Goal: Information Seeking & Learning: Check status

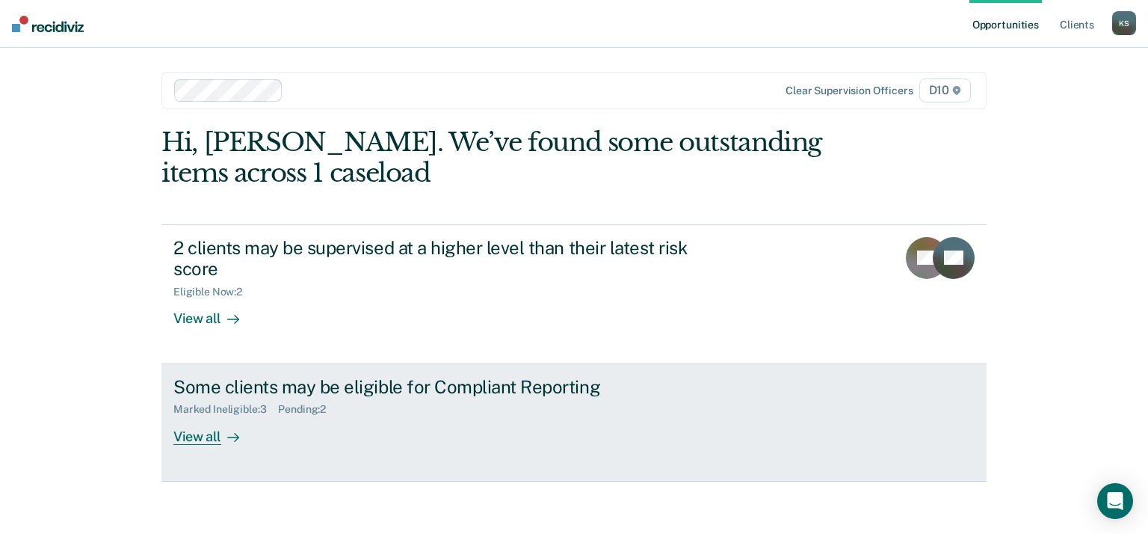
click at [215, 434] on div "View all" at bounding box center [215, 430] width 84 height 29
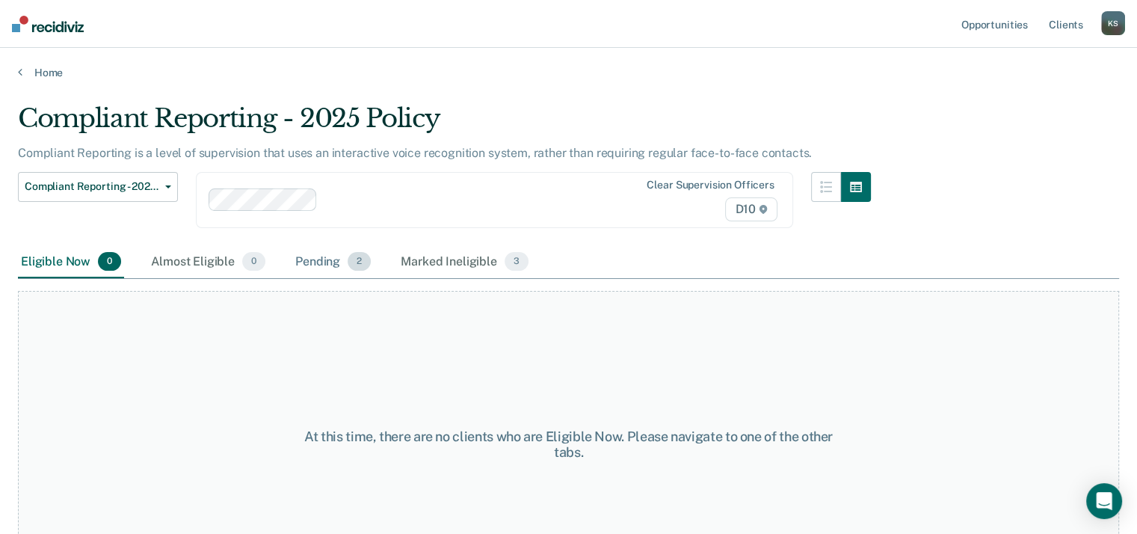
click at [338, 261] on div "Pending 2" at bounding box center [332, 262] width 81 height 33
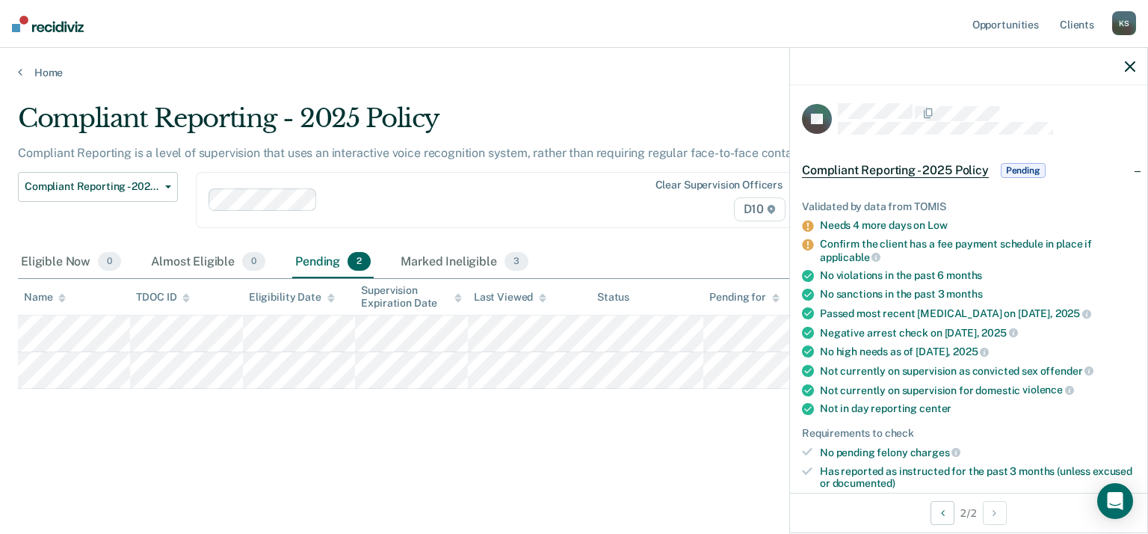
click at [714, 419] on div "Compliant Reporting - 2025 Policy Compliant Reporting is a level of supervision…" at bounding box center [574, 262] width 1112 height 318
click at [1130, 61] on icon "button" at bounding box center [1130, 66] width 10 height 10
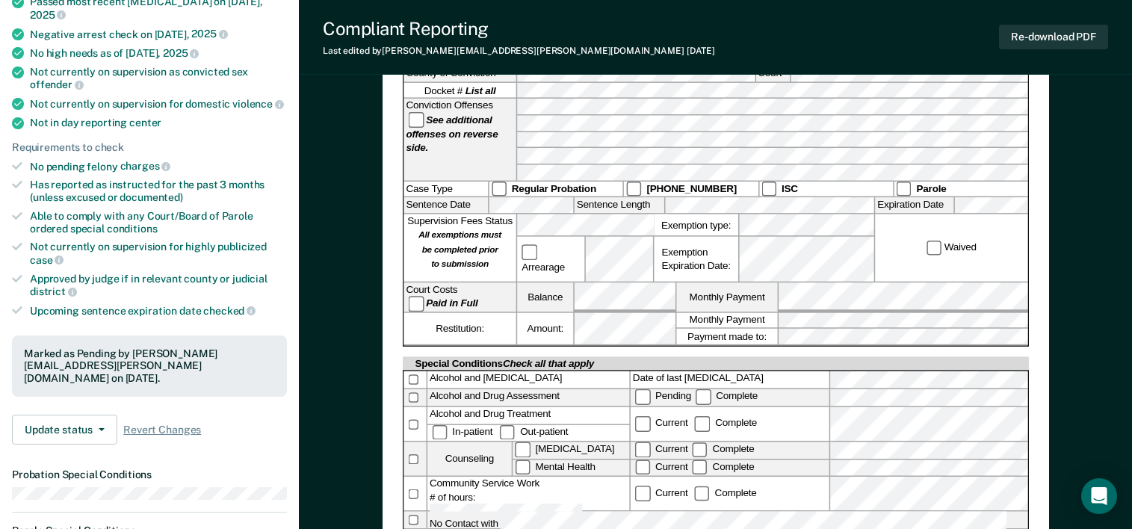
scroll to position [374, 0]
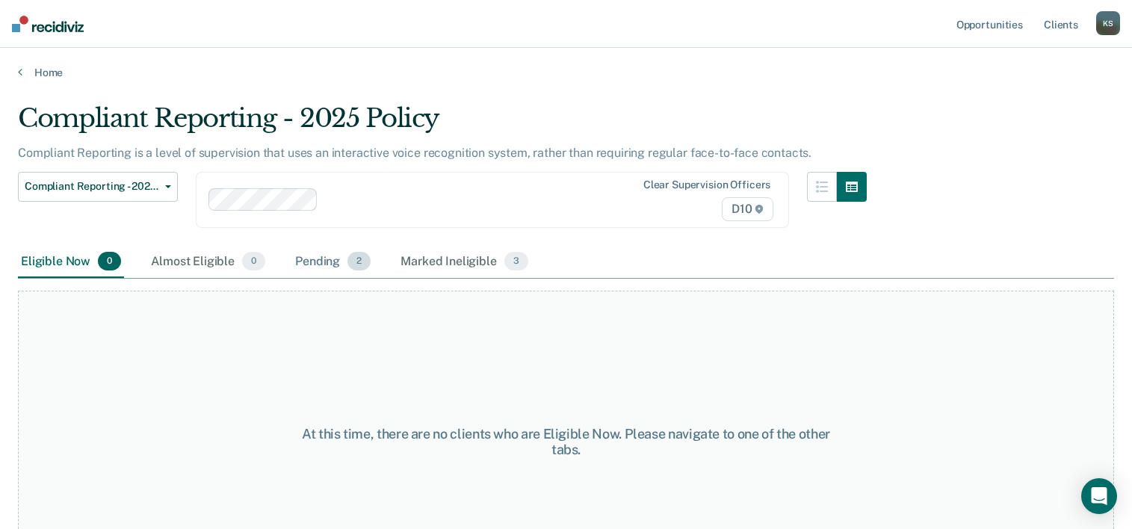
click at [328, 262] on div "Pending 2" at bounding box center [332, 262] width 81 height 33
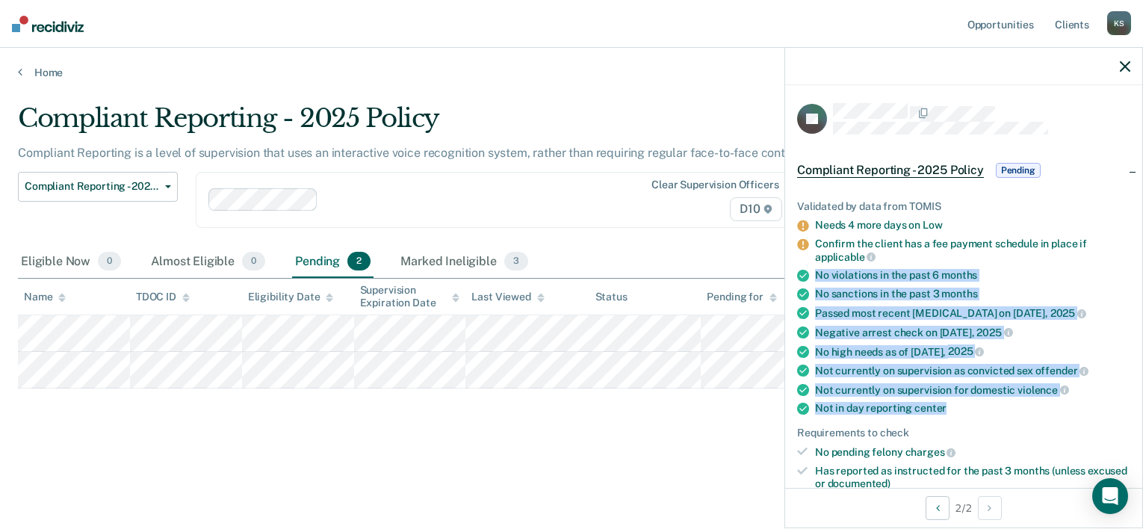
drag, startPoint x: 961, startPoint y: 408, endPoint x: 794, endPoint y: 277, distance: 212.9
click at [794, 277] on div "Validated by data from TOMIS Needs 4 more days on Low Confirm the client has a …" at bounding box center [963, 440] width 357 height 528
copy ul "No violations in the past 6 months No sanctions in the past 3 months Passed mos…"
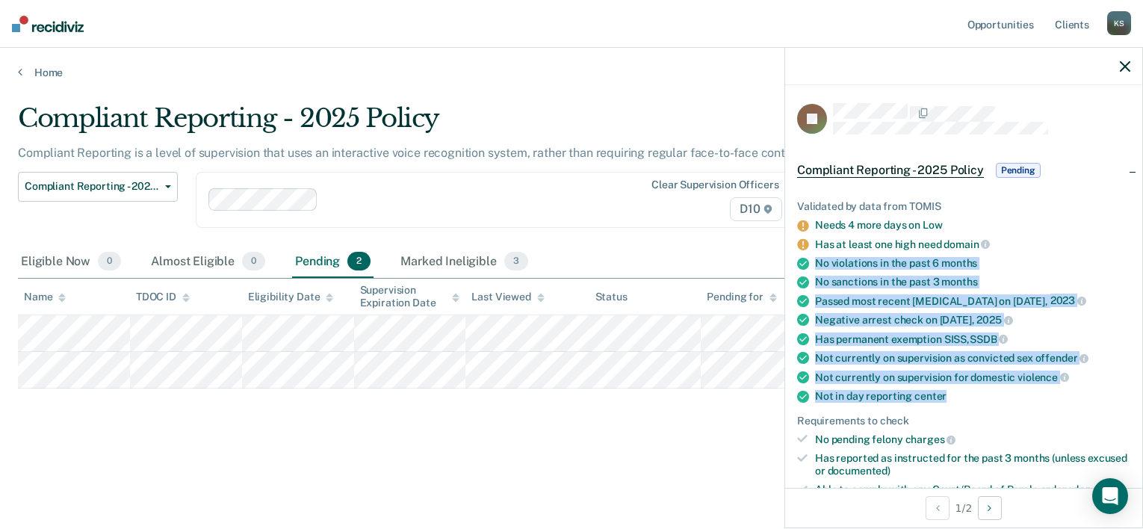
drag, startPoint x: 961, startPoint y: 389, endPoint x: 807, endPoint y: 265, distance: 197.7
click at [807, 265] on ul "Validated by data from TOMIS Needs 4 more days on Low Has at least one high nee…" at bounding box center [963, 382] width 333 height 365
copy ul "No violations in the past 6 months No sanctions in the past 3 months Passed mos…"
